Goal: Check status: Check status

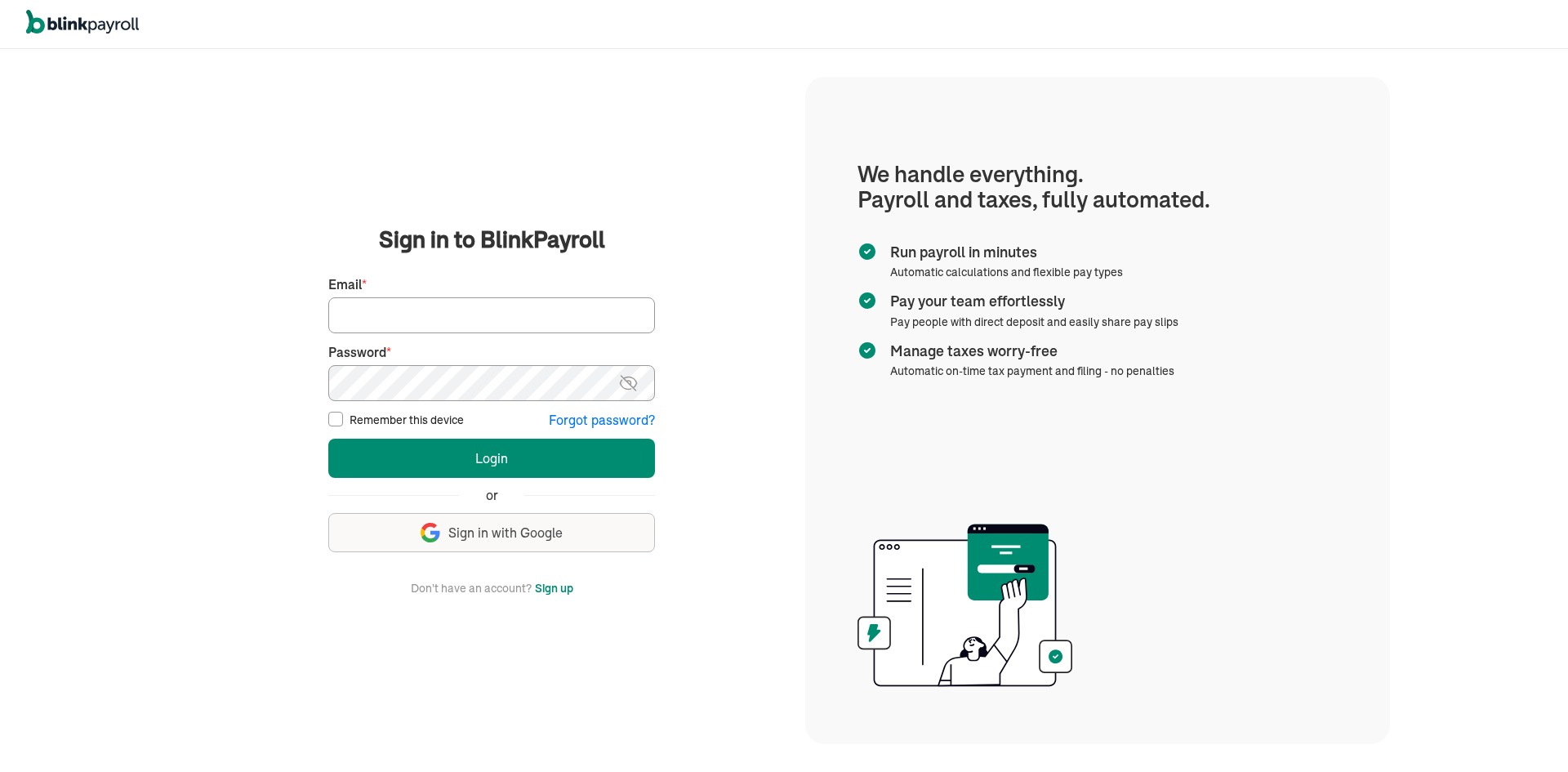
click at [479, 320] on input "Email *" at bounding box center [492, 315] width 327 height 36
type input "laura@rrdayton.com"
click at [328, 439] on button "Login" at bounding box center [492, 458] width 327 height 39
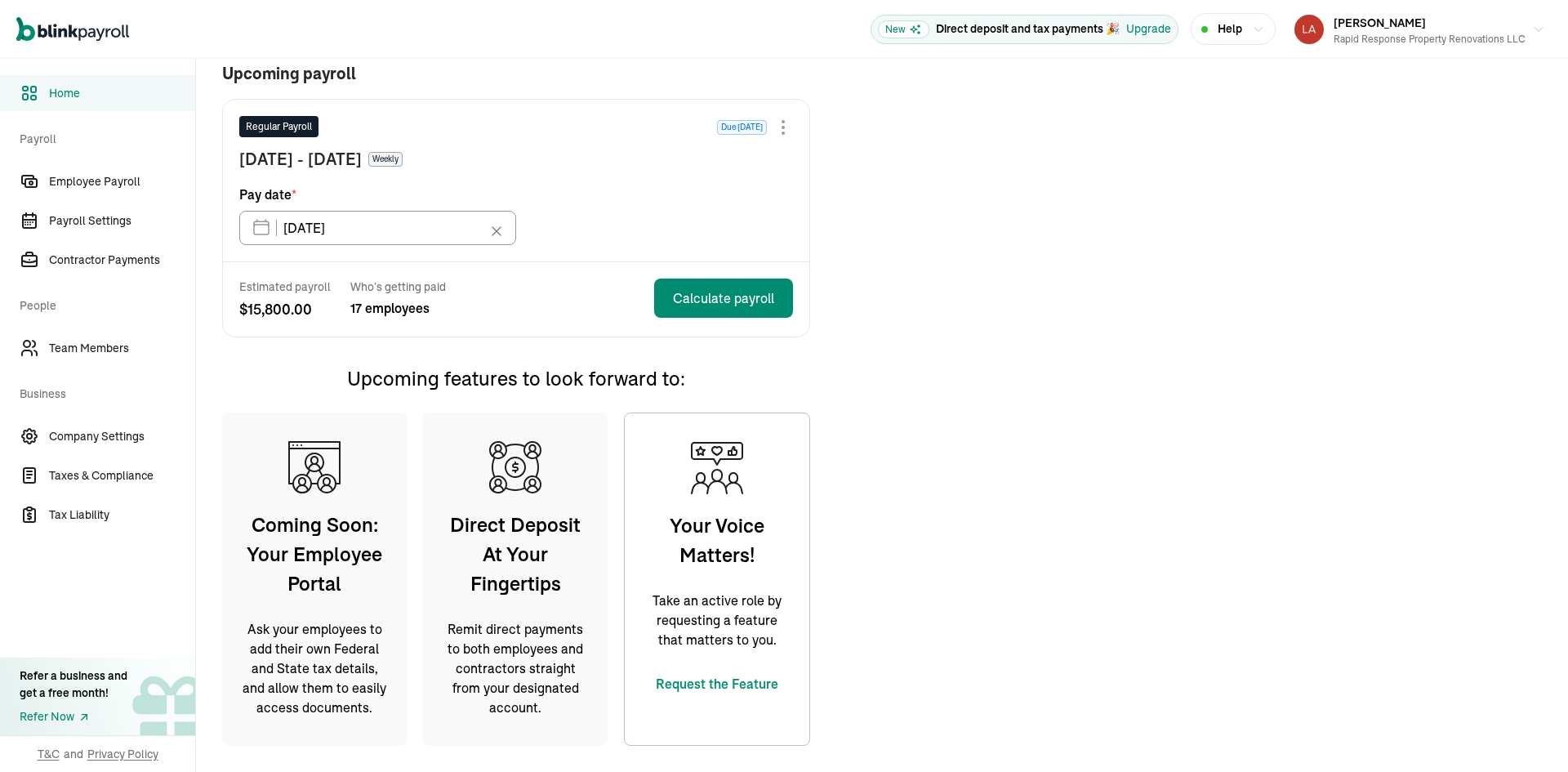
click at [82, 93] on span "Home" at bounding box center [123, 93] width 147 height 17
click at [91, 185] on span "Employee Payroll" at bounding box center [123, 181] width 147 height 17
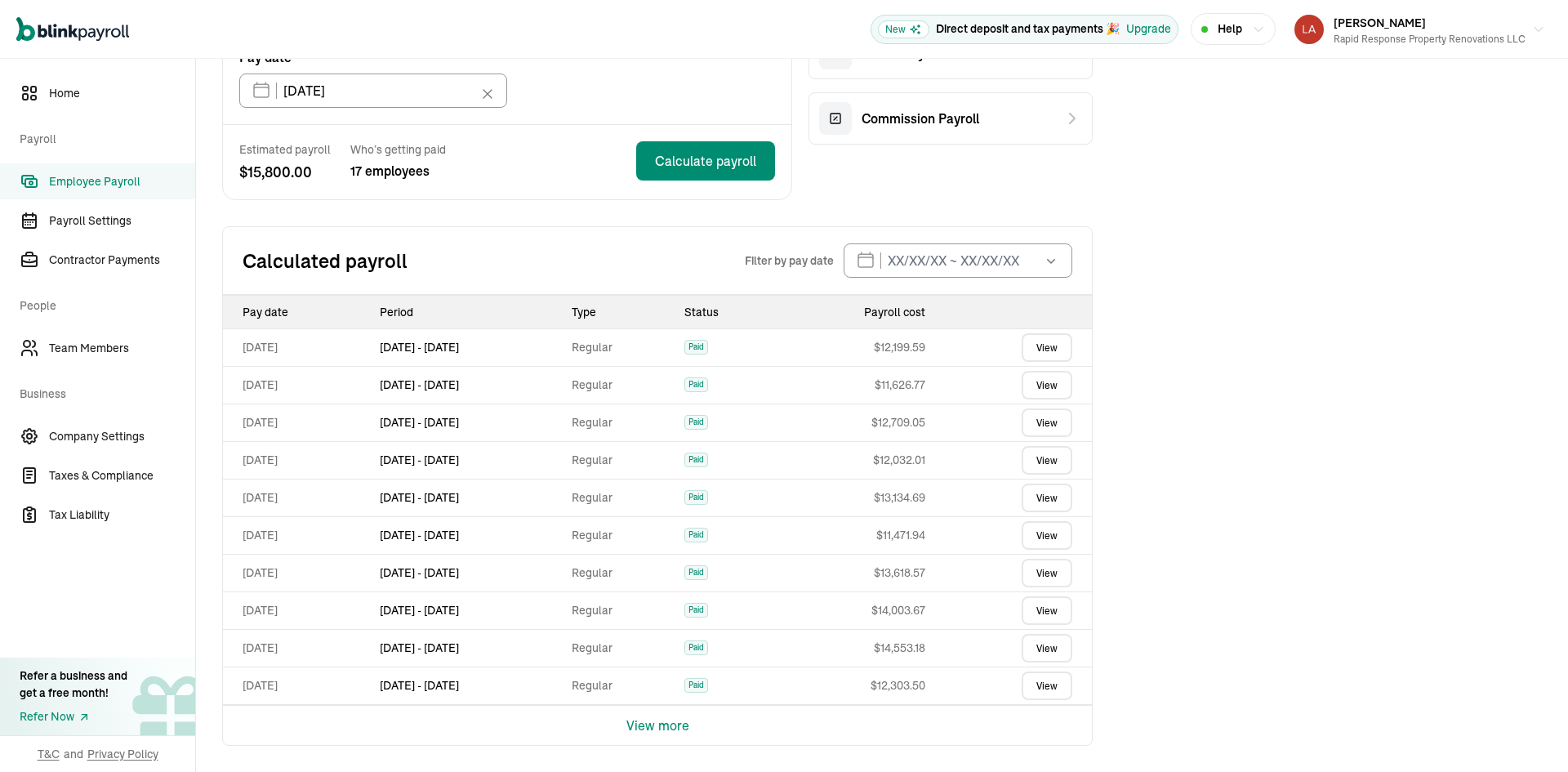
click at [1058, 348] on link "View" at bounding box center [1046, 347] width 50 height 28
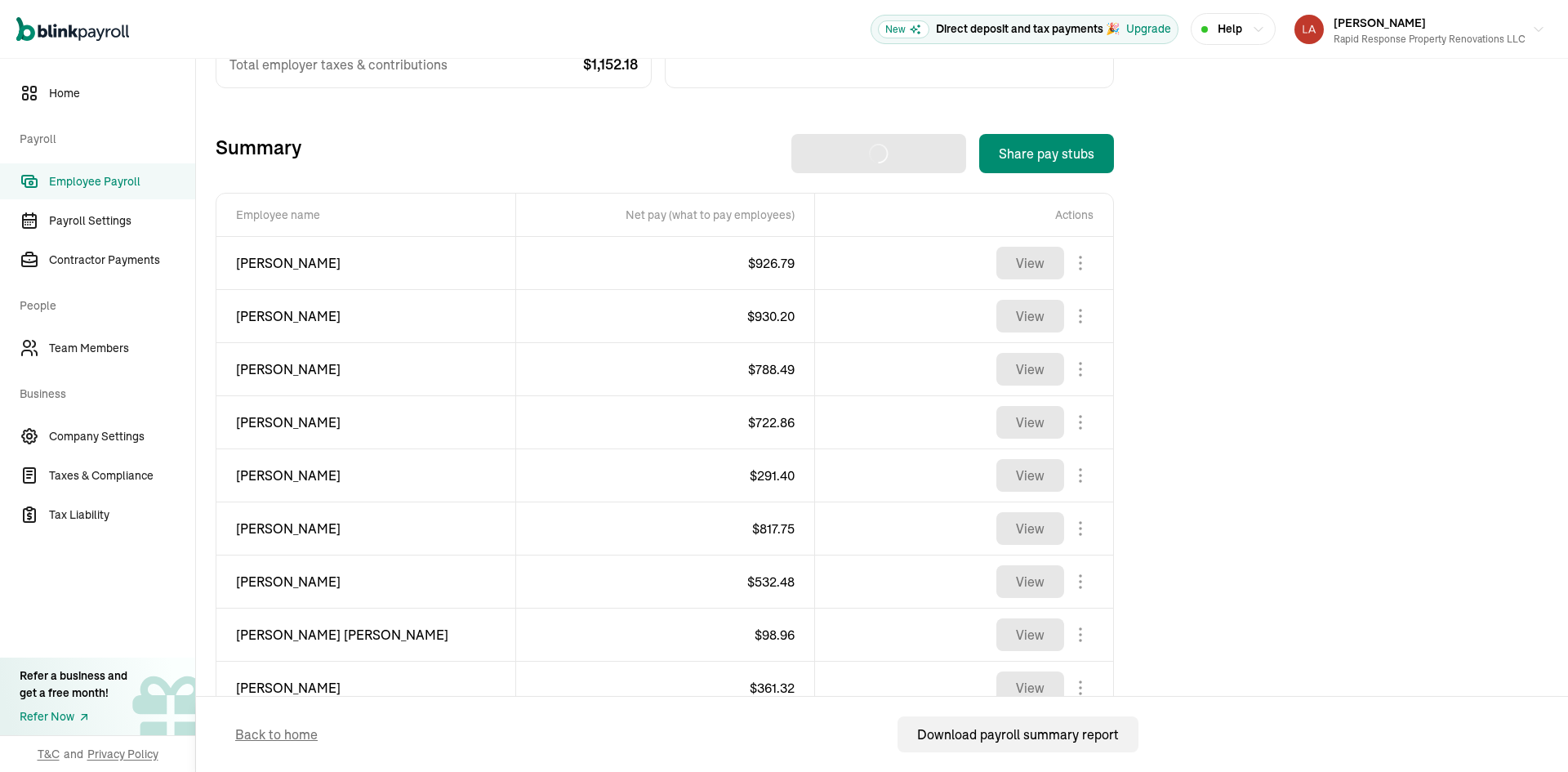
click at [131, 178] on span "Employee Payroll" at bounding box center [123, 181] width 147 height 17
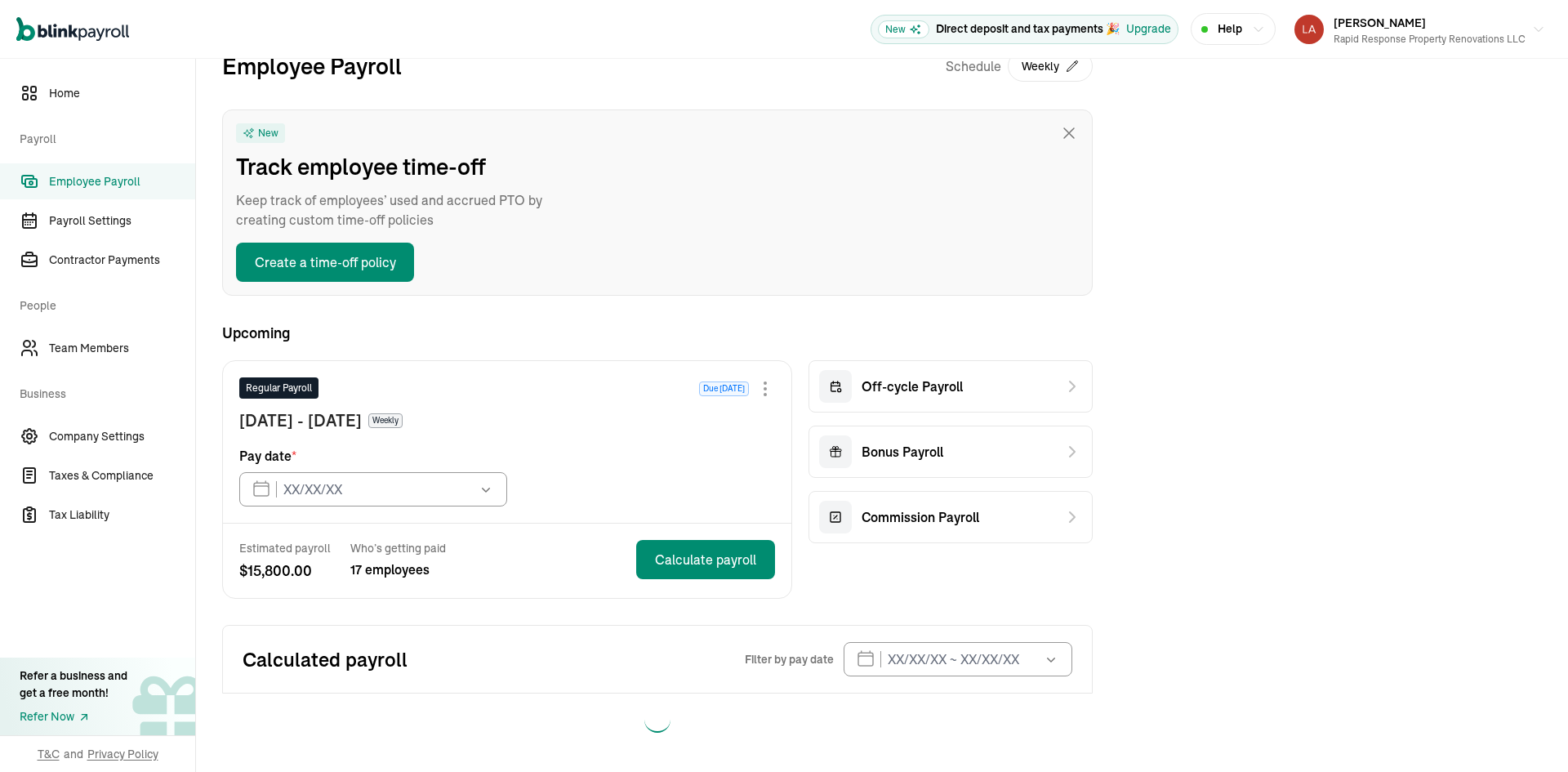
type input "[DATE]"
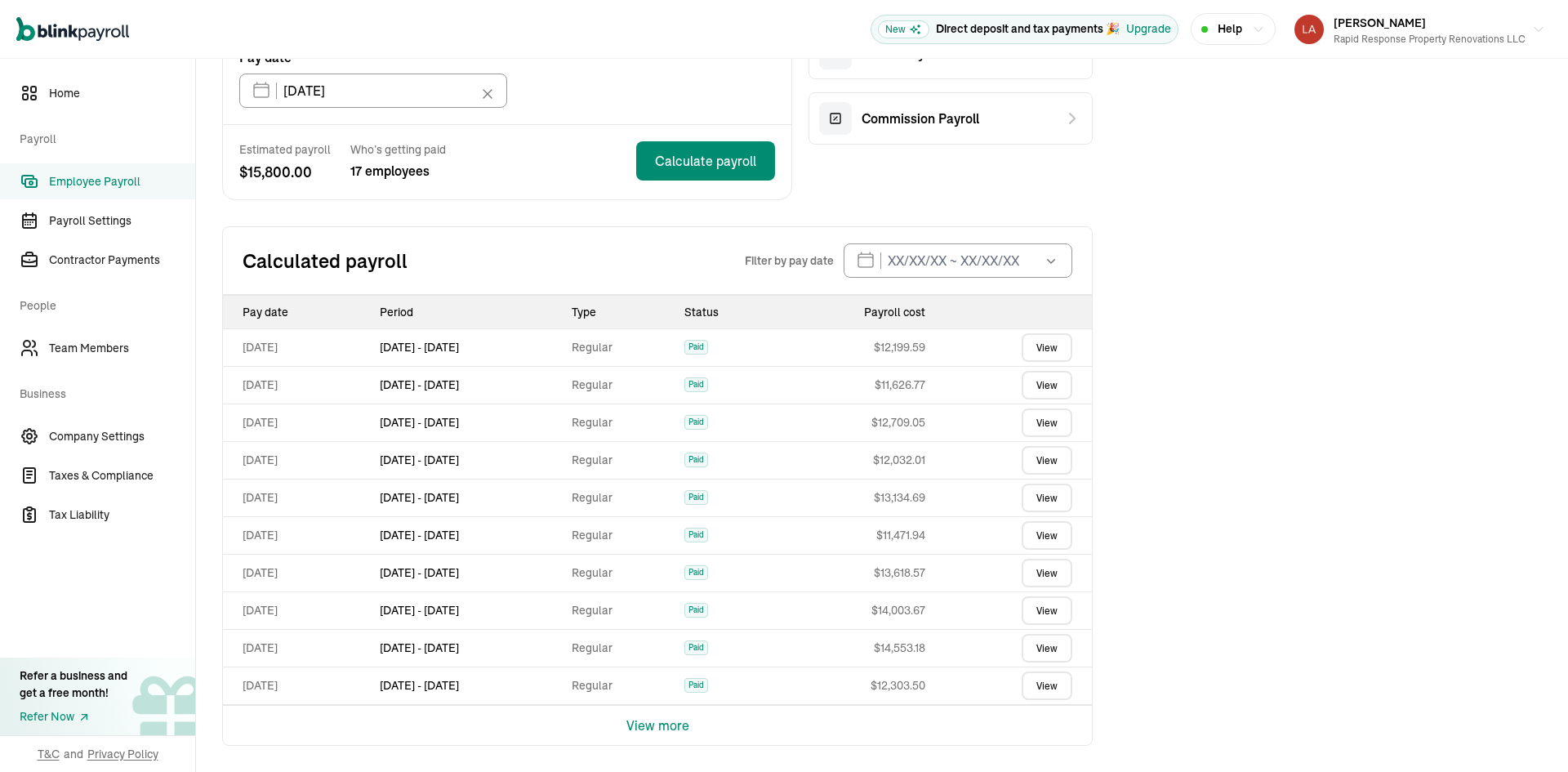
click at [1040, 461] on link "View" at bounding box center [1046, 460] width 50 height 28
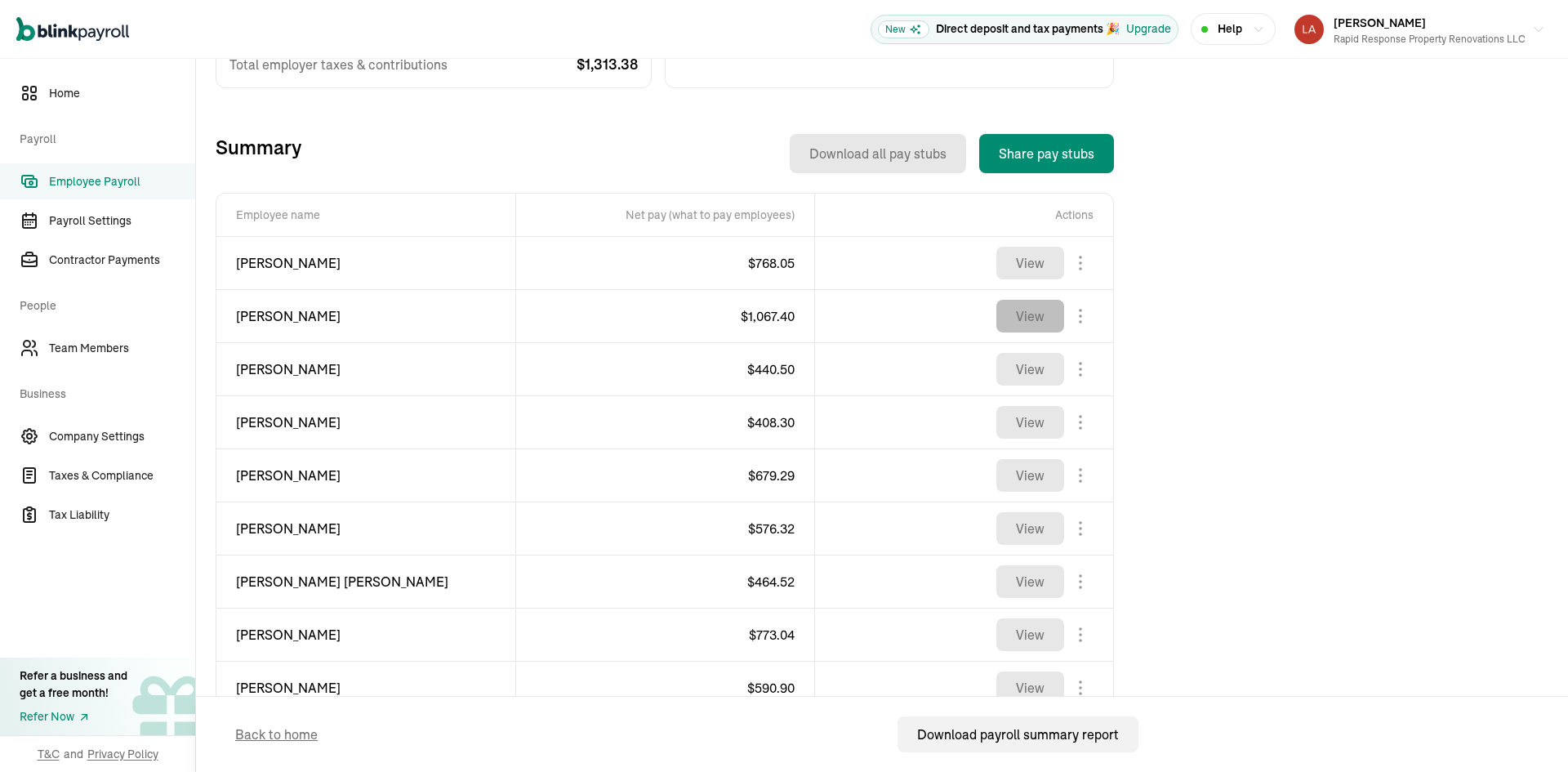
click at [1037, 331] on button "View" at bounding box center [1030, 316] width 68 height 33
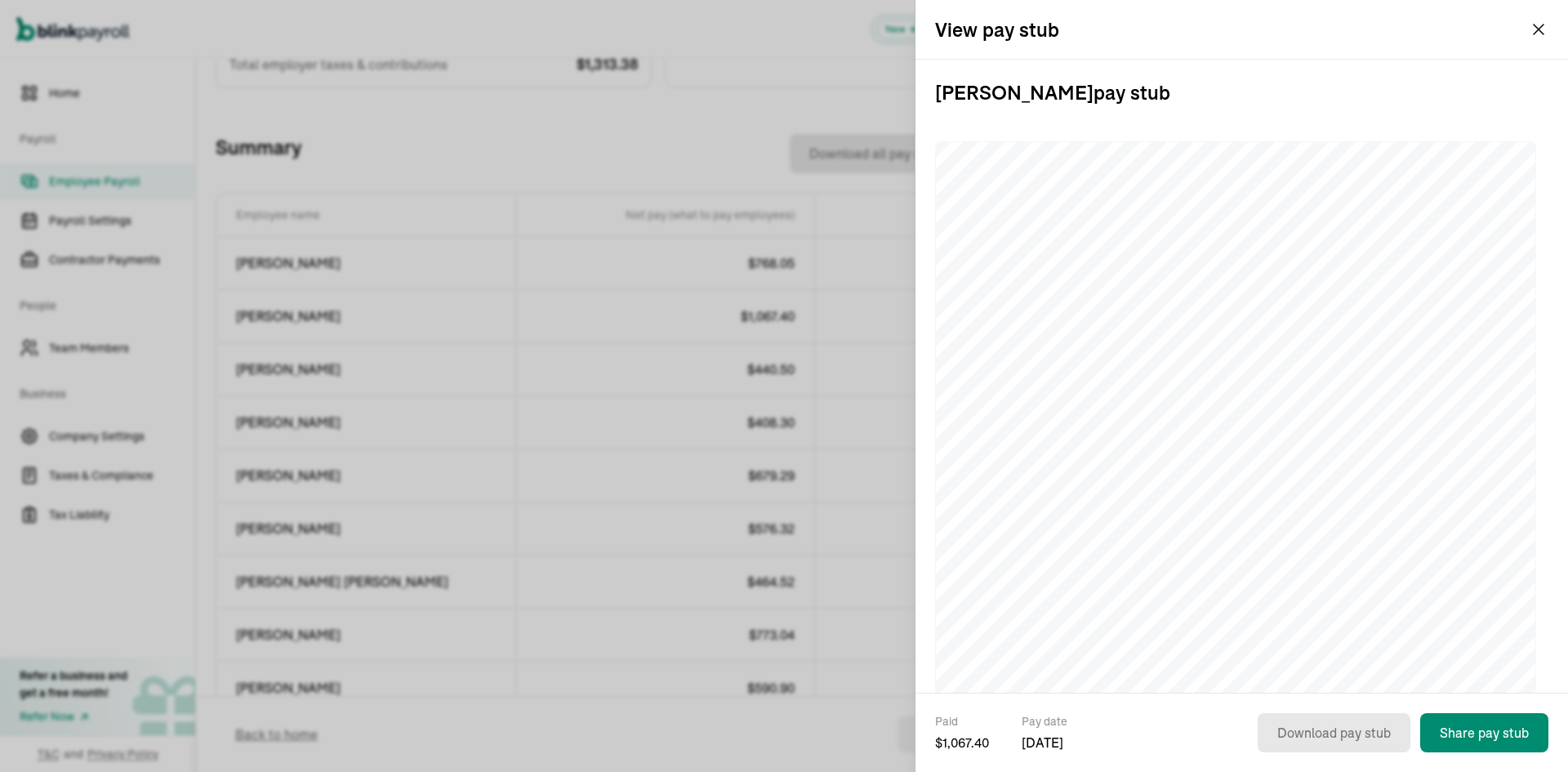
drag, startPoint x: 1354, startPoint y: 705, endPoint x: 1321, endPoint y: 709, distance: 33.2
click at [1321, 709] on div "Paid $ 1,067.40 Pay date [DATE] Download pay stub Share pay stub" at bounding box center [1241, 733] width 652 height 79
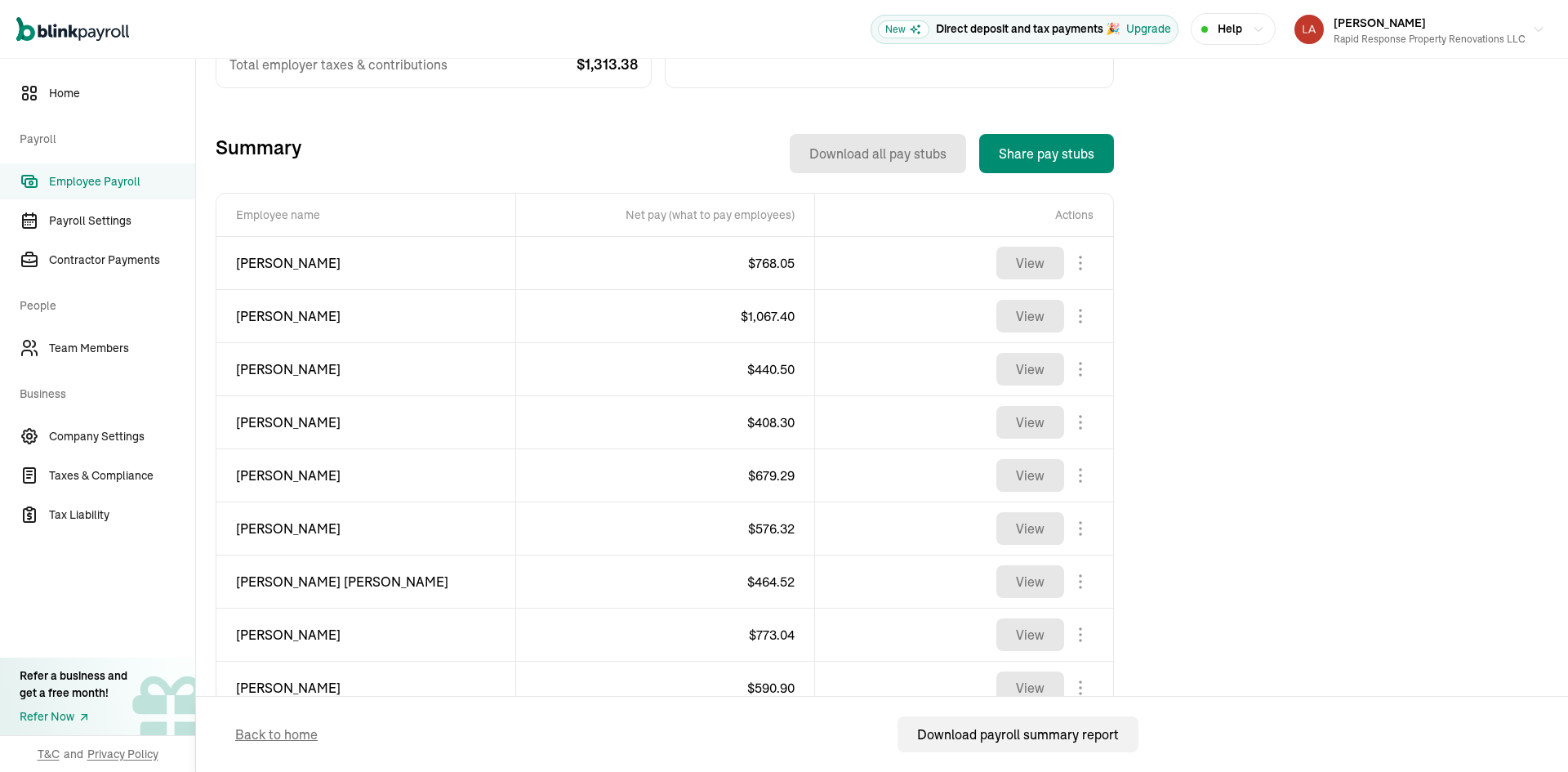
click at [125, 181] on span "Employee Payroll" at bounding box center [123, 181] width 147 height 17
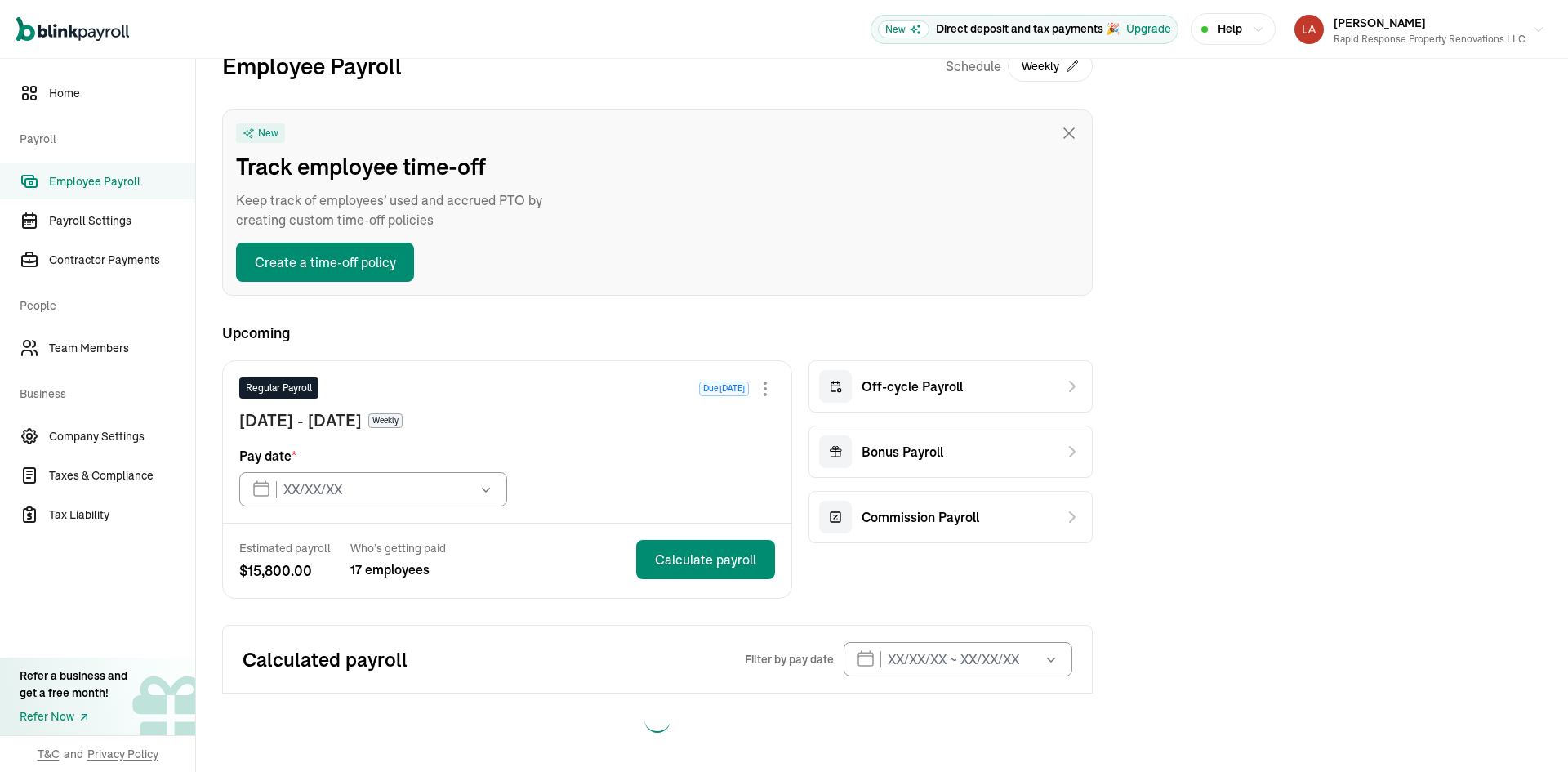
type input "[DATE]"
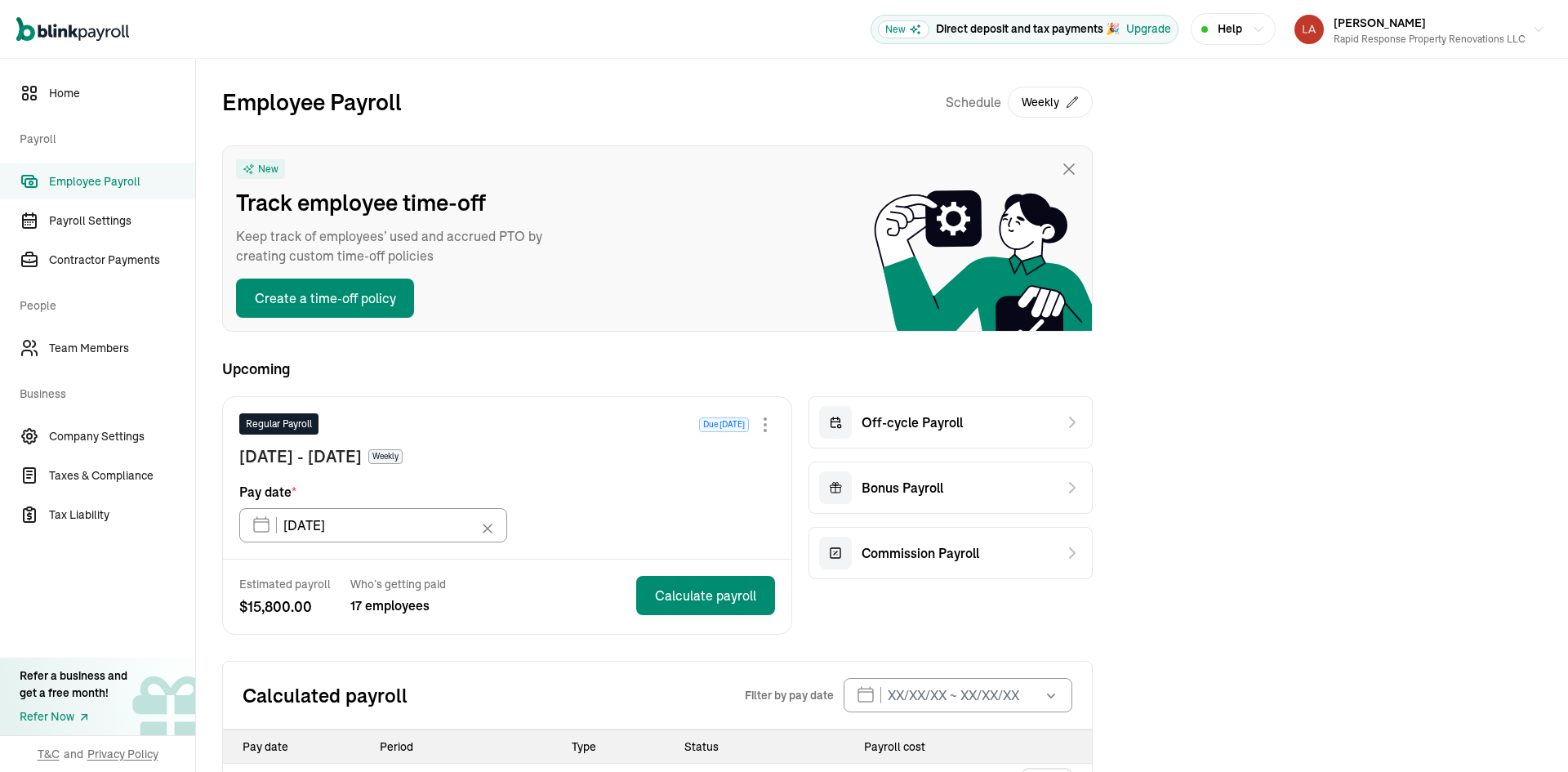
click at [125, 192] on link "Employee Payroll" at bounding box center [97, 181] width 195 height 36
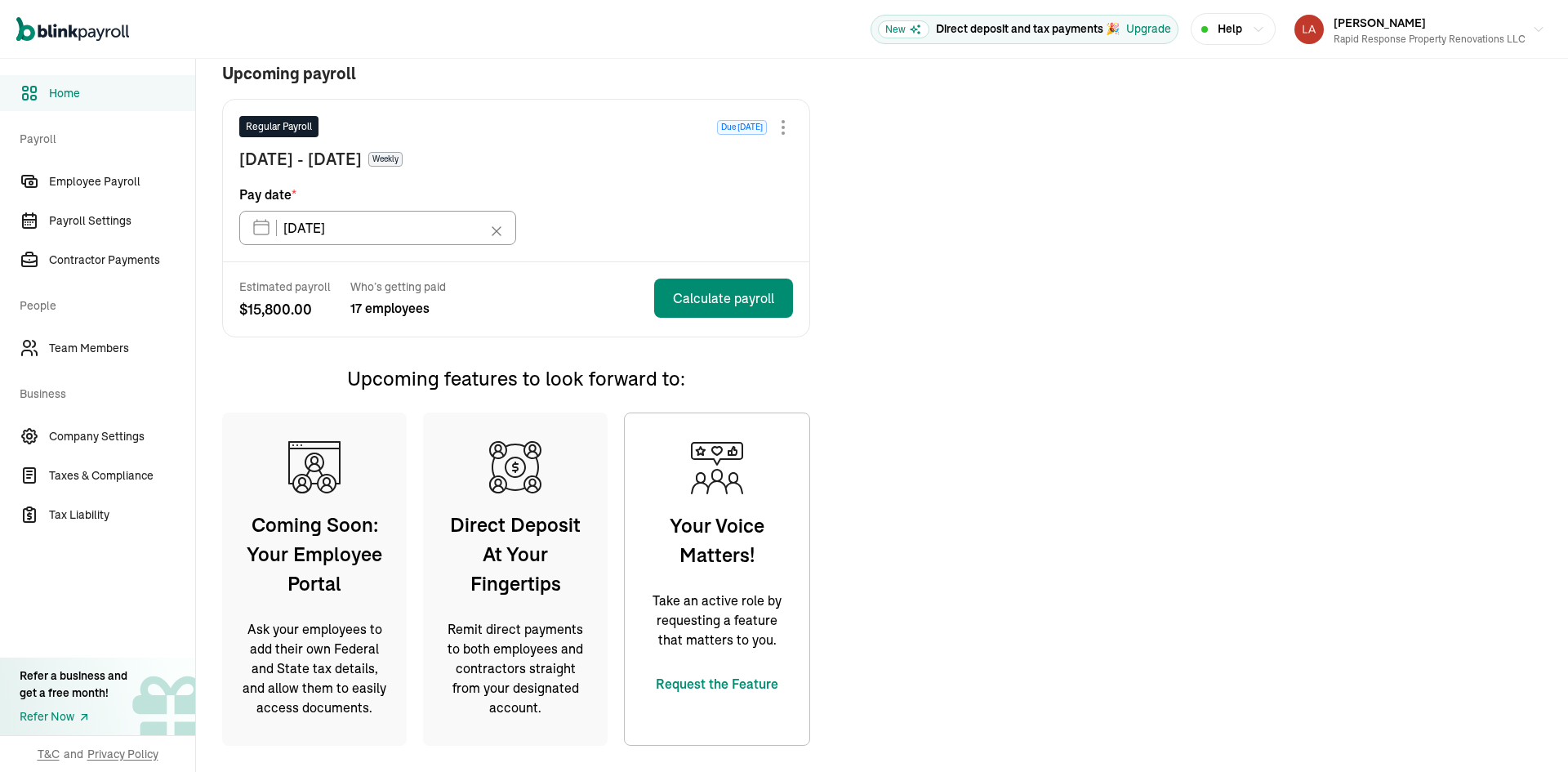
click at [82, 93] on span "Home" at bounding box center [123, 93] width 147 height 17
click at [91, 185] on span "Employee Payroll" at bounding box center [123, 181] width 147 height 17
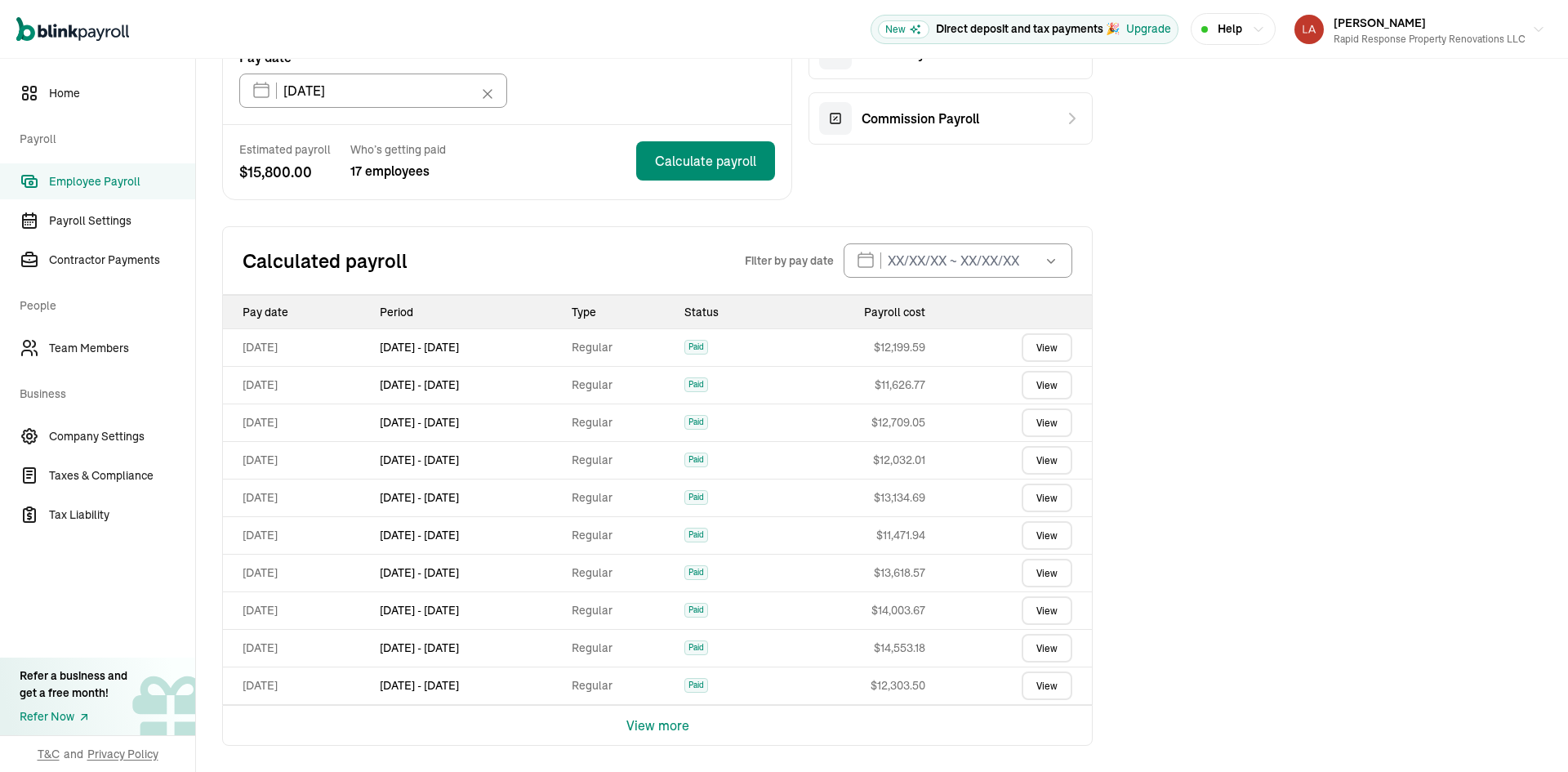
click at [1058, 348] on link "View" at bounding box center [1046, 347] width 50 height 28
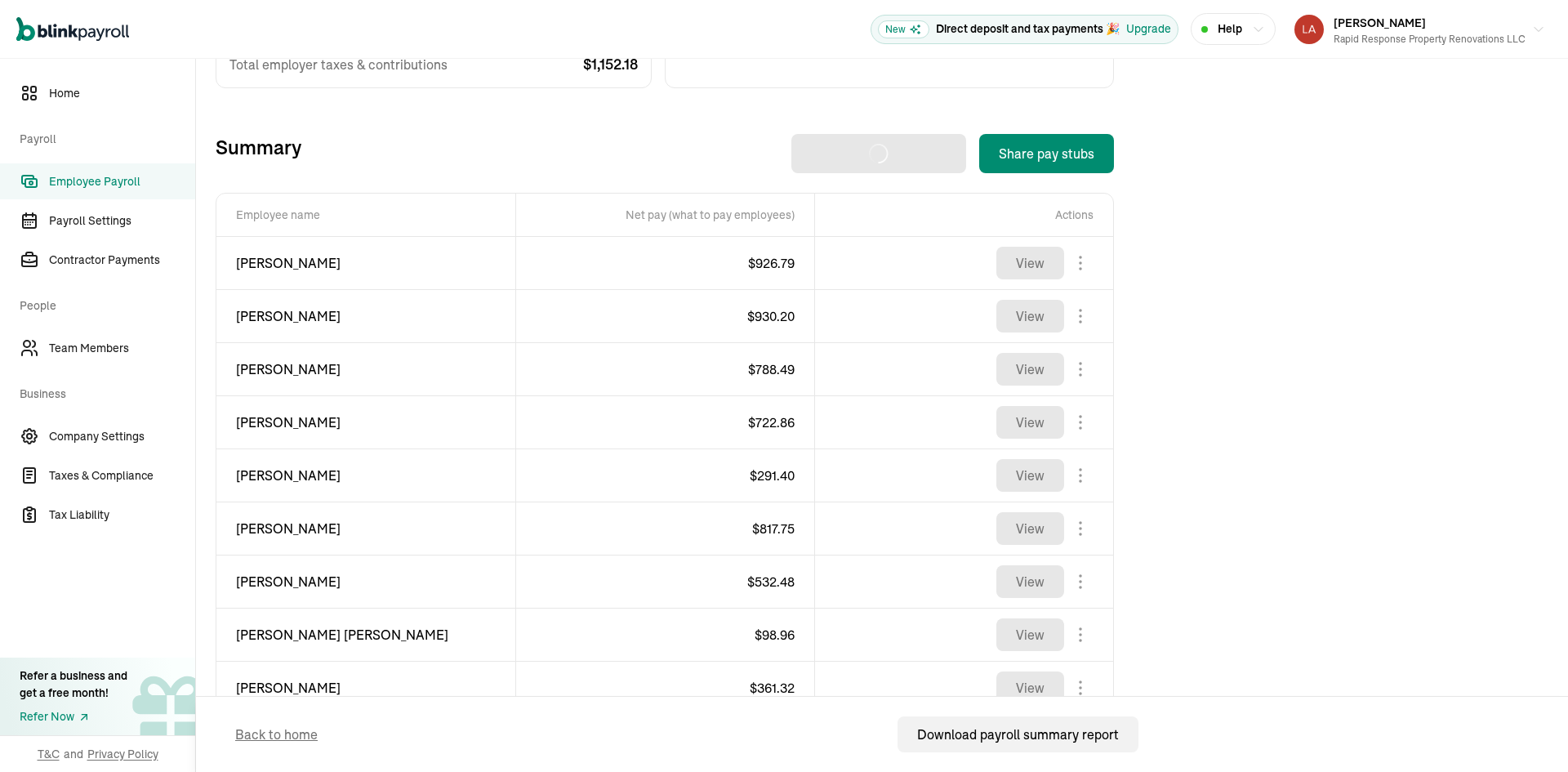
click at [131, 178] on span "Employee Payroll" at bounding box center [123, 181] width 147 height 17
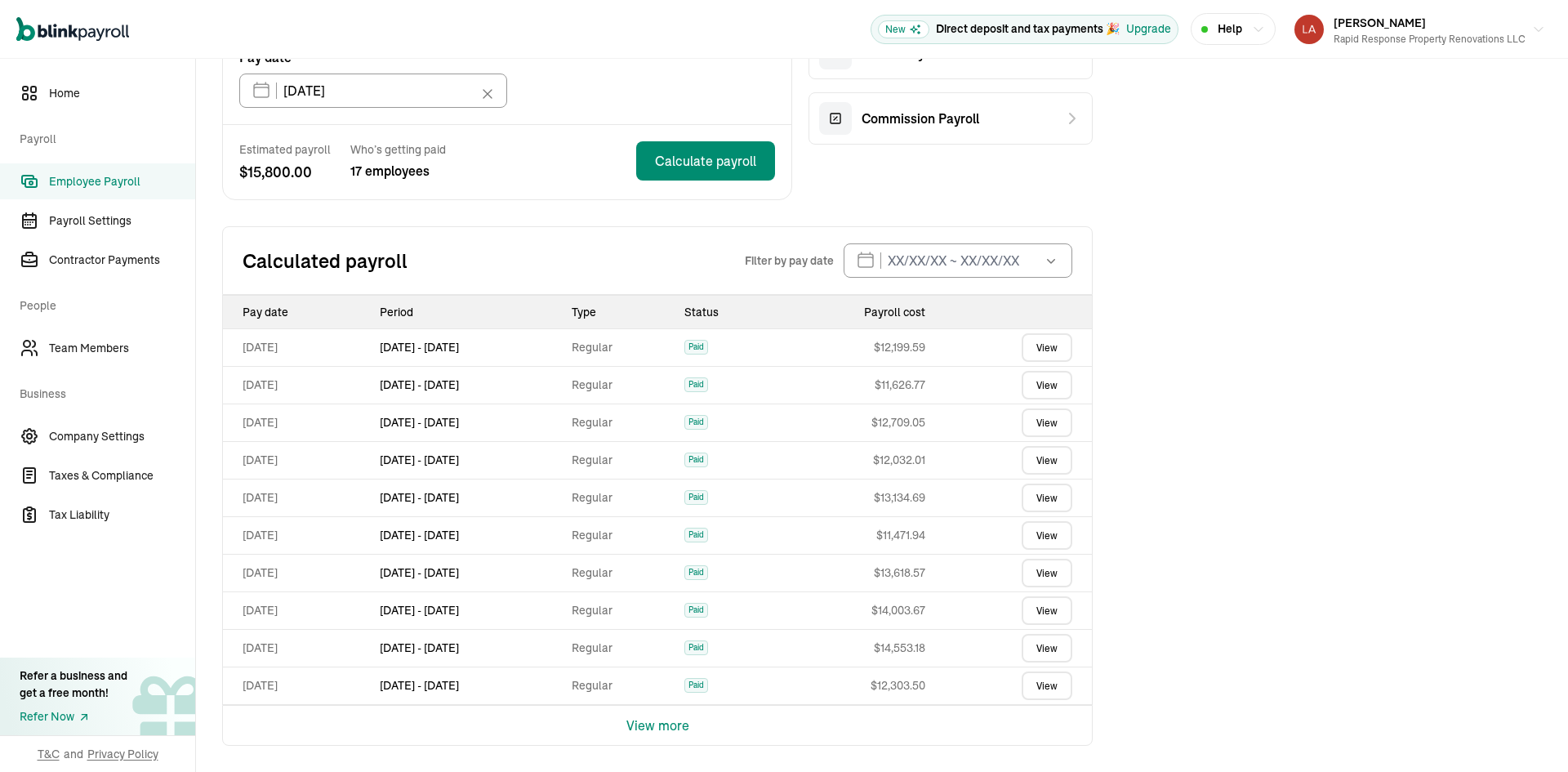
click at [1040, 461] on link "View" at bounding box center [1046, 460] width 50 height 28
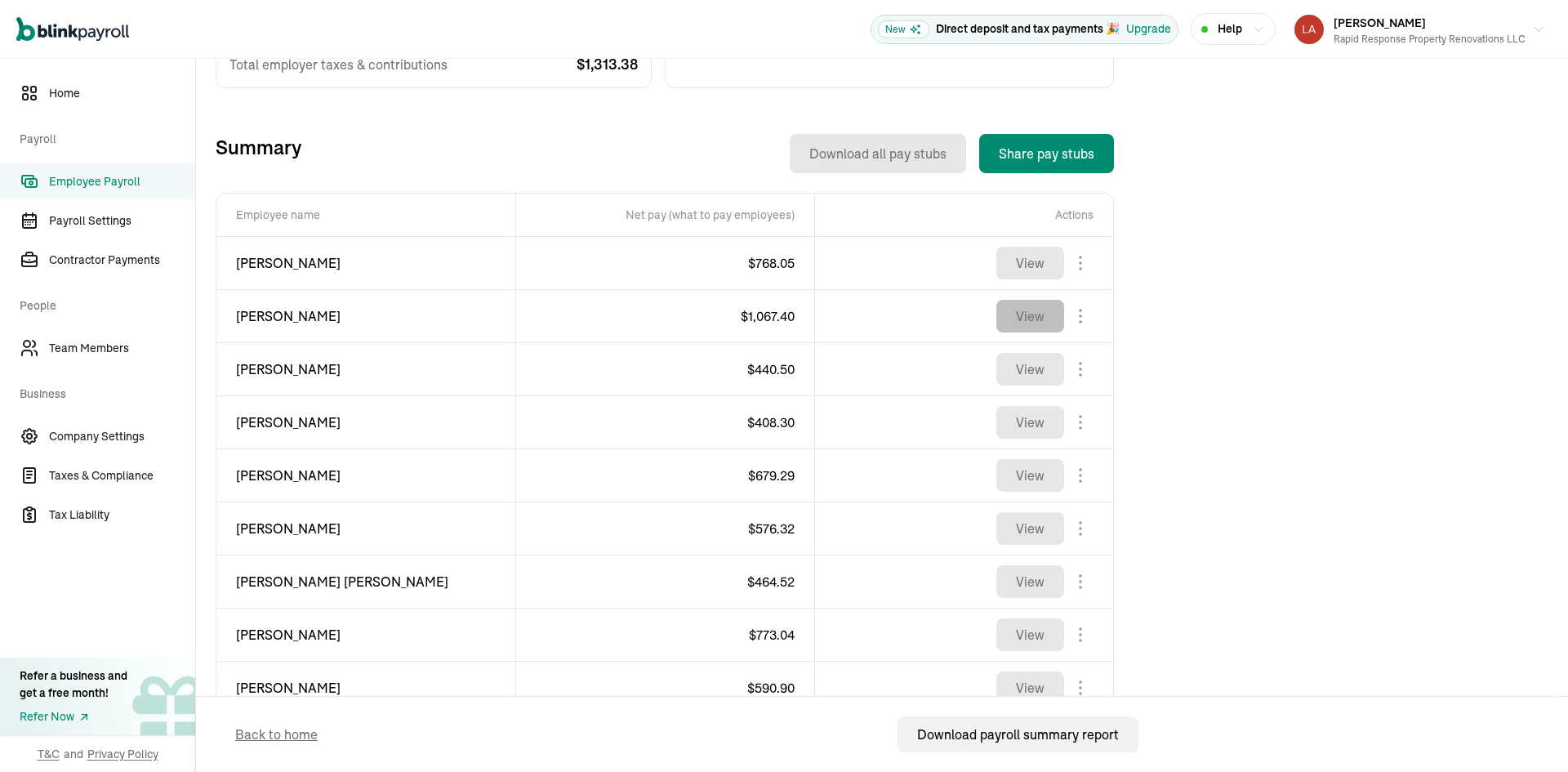
click at [1037, 331] on button "View" at bounding box center [1030, 316] width 68 height 33
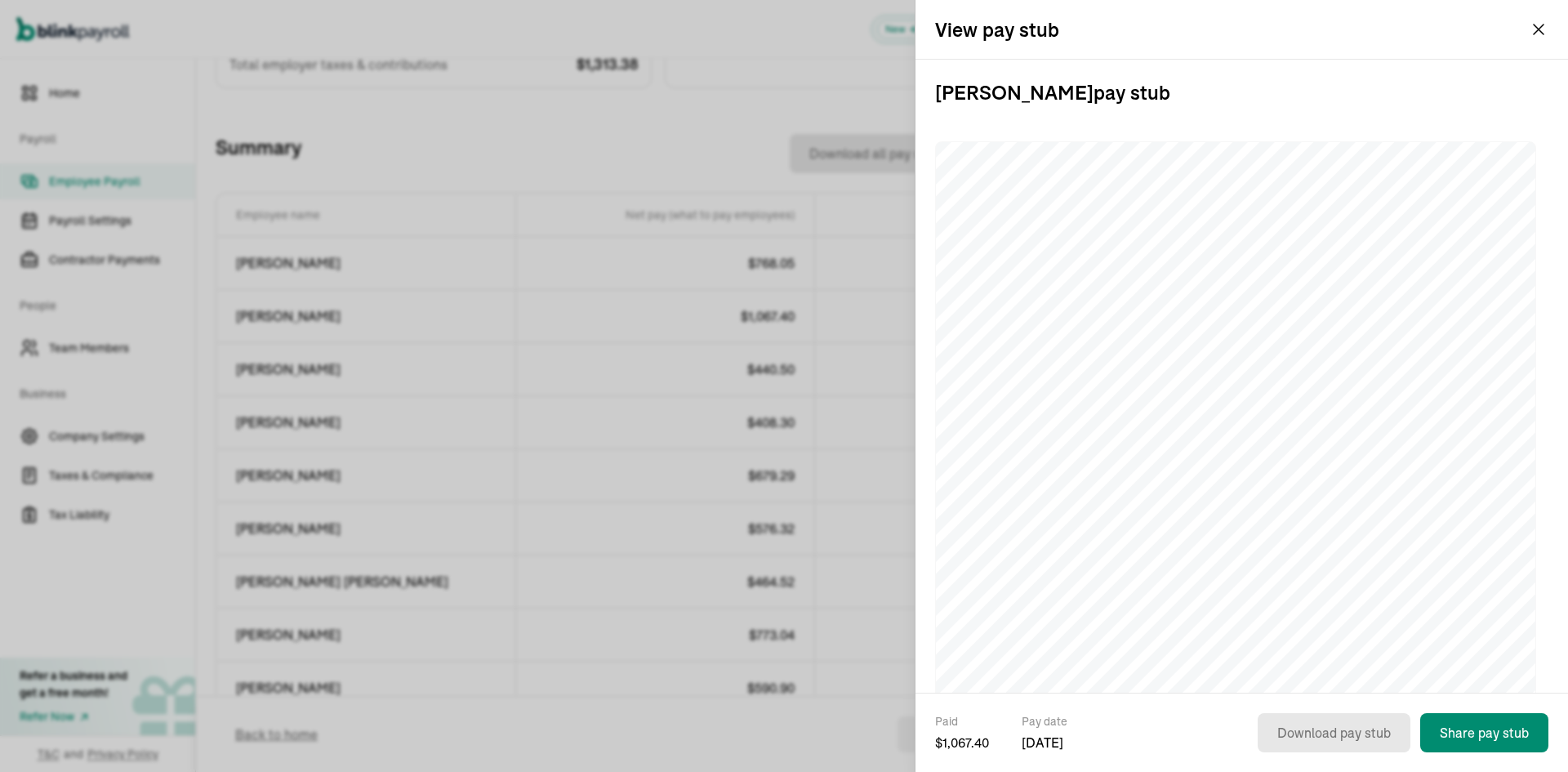
drag, startPoint x: 1354, startPoint y: 705, endPoint x: 1321, endPoint y: 709, distance: 33.2
click at [1321, 709] on div "Paid $ 1,067.40 Pay date [DATE] Download pay stub Share pay stub" at bounding box center [1241, 733] width 652 height 79
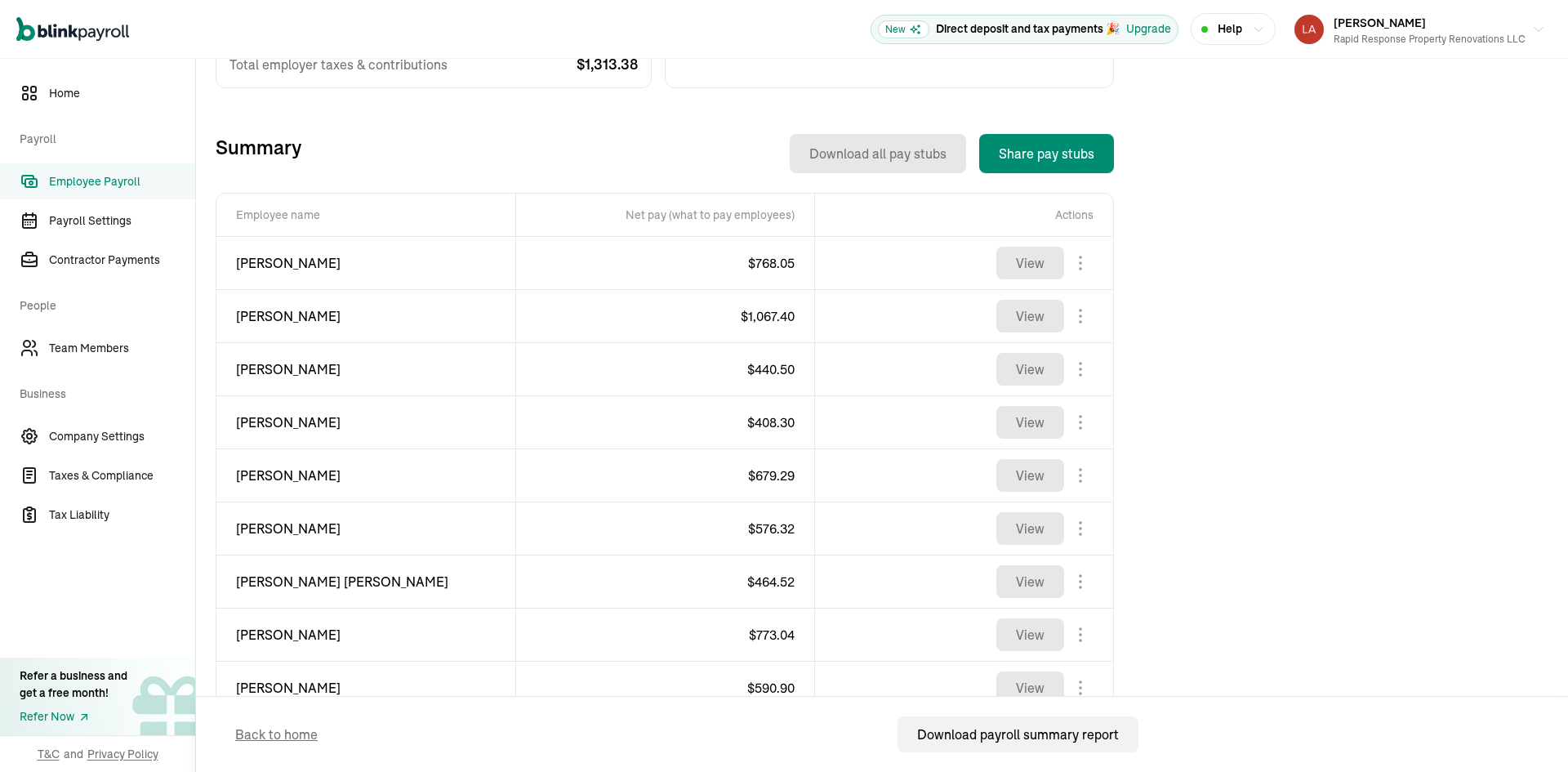
click at [125, 181] on span "Employee Payroll" at bounding box center [123, 181] width 147 height 17
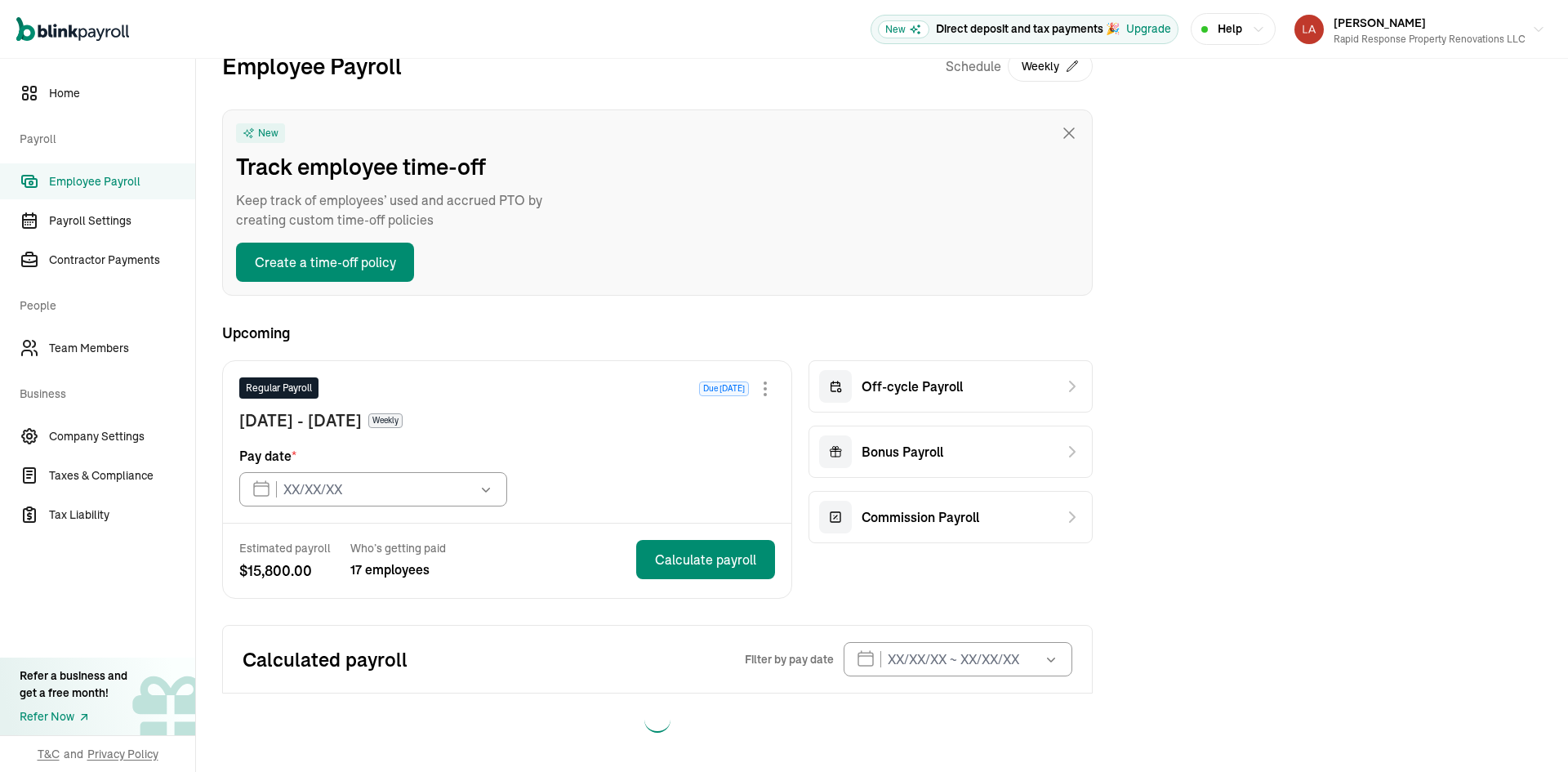
type input "[DATE]"
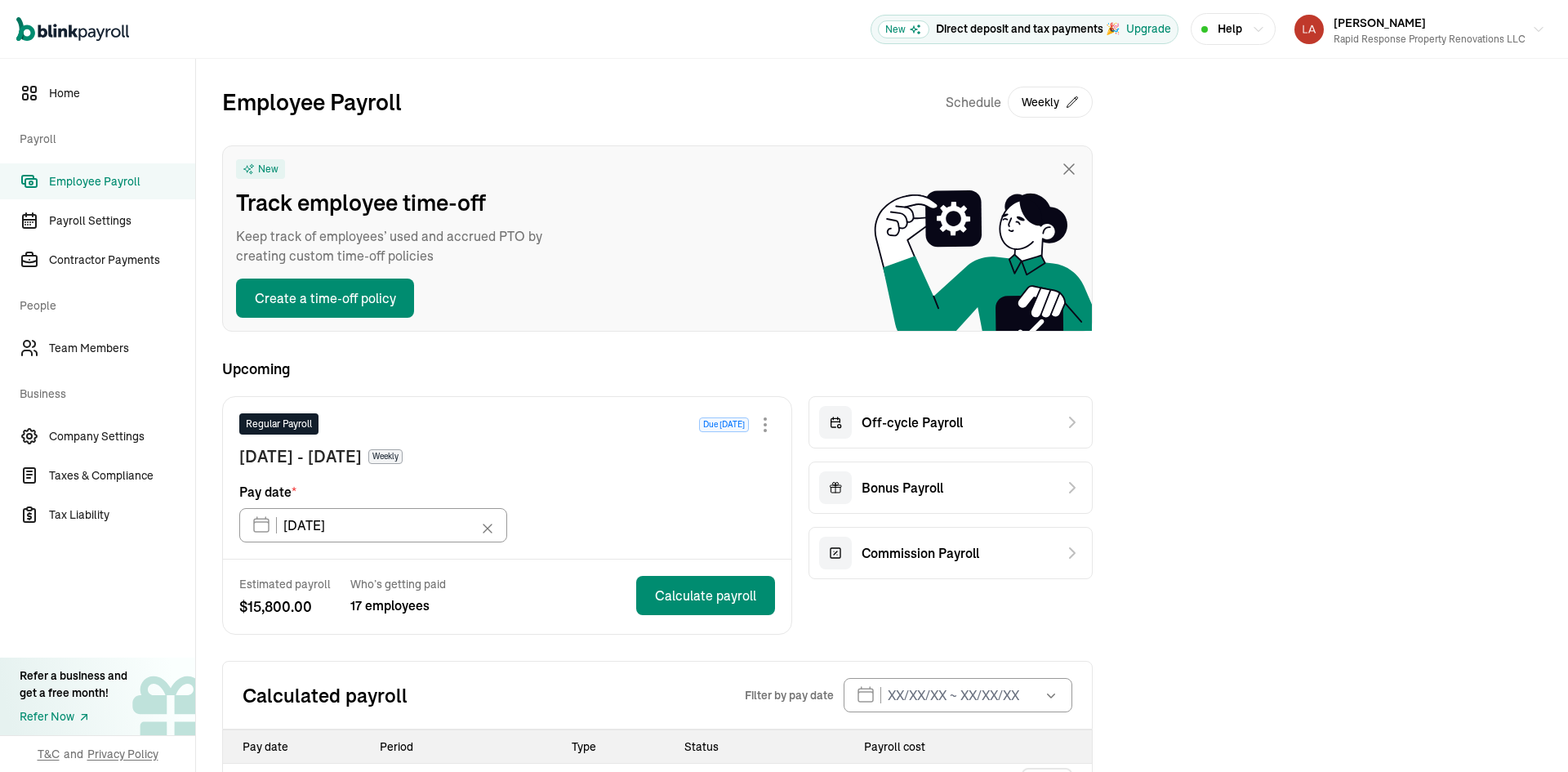
click at [125, 192] on link "Employee Payroll" at bounding box center [97, 181] width 195 height 36
